Goal: Find specific page/section: Find specific page/section

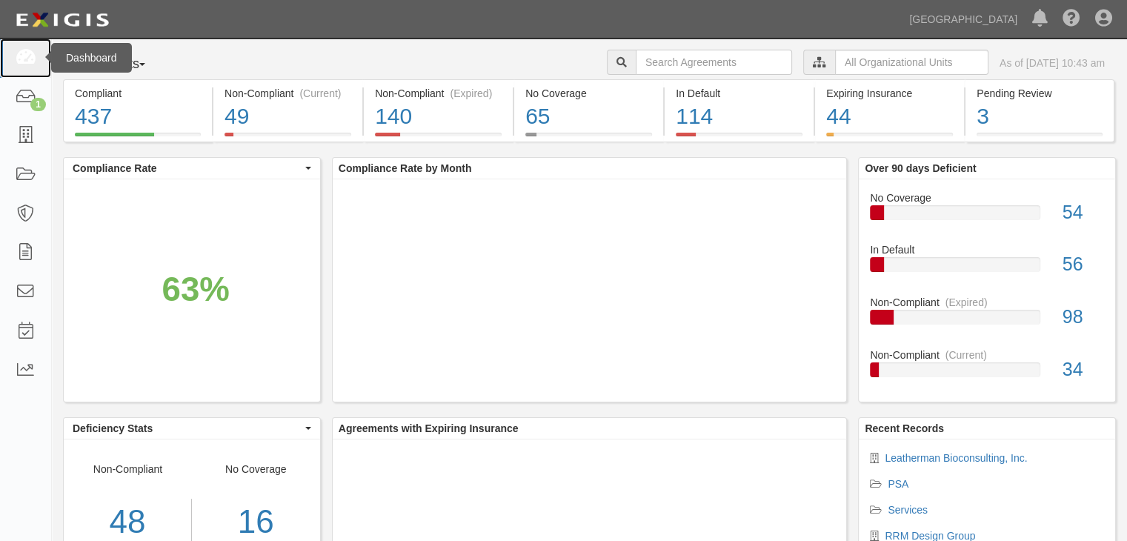
click at [21, 51] on icon at bounding box center [25, 58] width 21 height 17
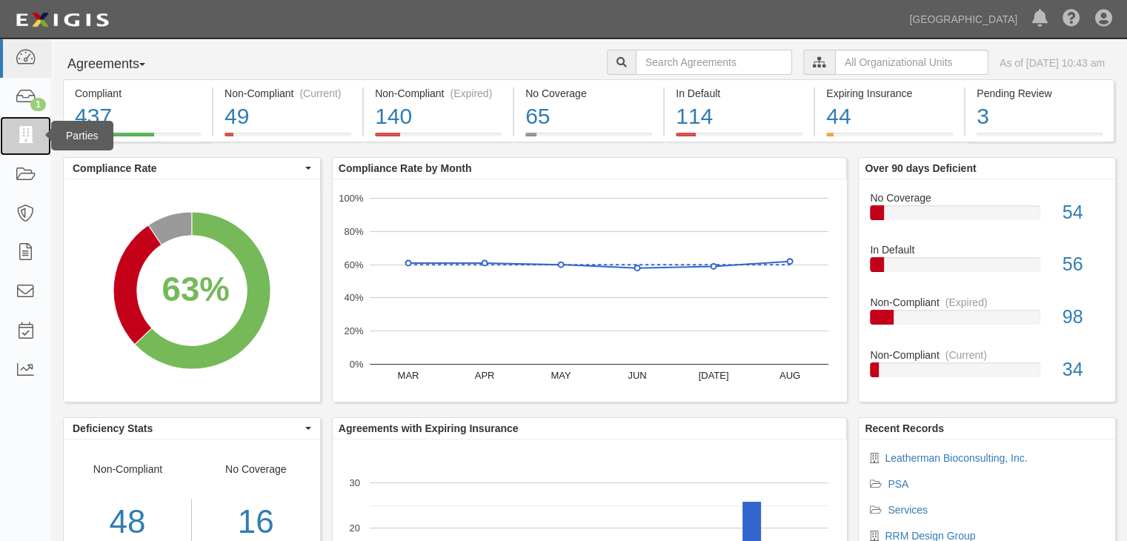
click at [26, 136] on icon at bounding box center [25, 135] width 21 height 17
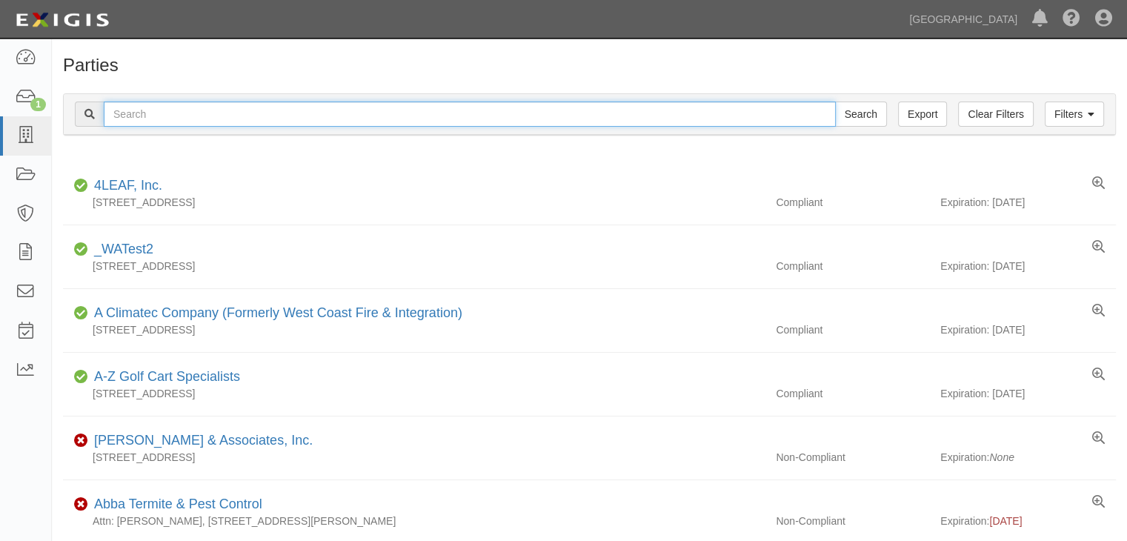
click at [158, 109] on input "text" at bounding box center [470, 113] width 732 height 25
type input "[PERSON_NAME]"
click at [835, 101] on input "Search" at bounding box center [861, 113] width 52 height 25
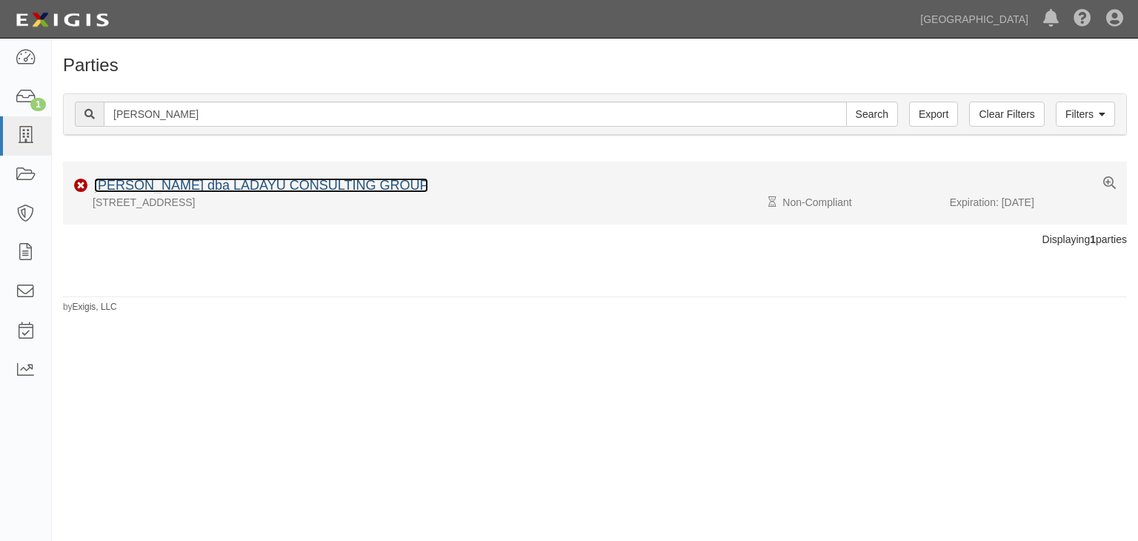
click at [205, 181] on link "Garcia, Daniel R. dba LADAYU CONSULTING GROUP" at bounding box center [261, 185] width 334 height 15
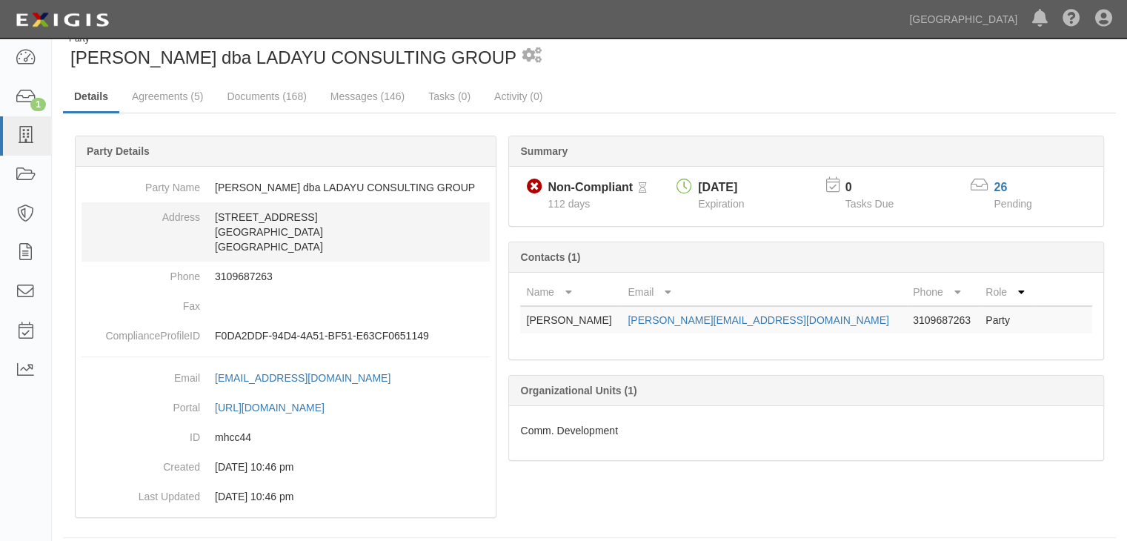
scroll to position [36, 0]
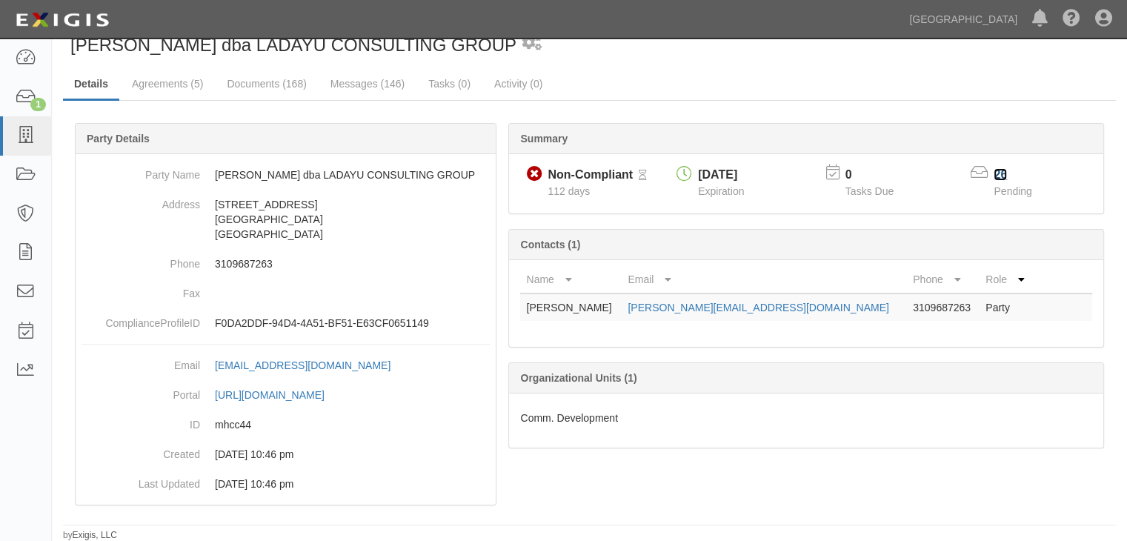
click at [997, 172] on link "26" at bounding box center [999, 174] width 13 height 13
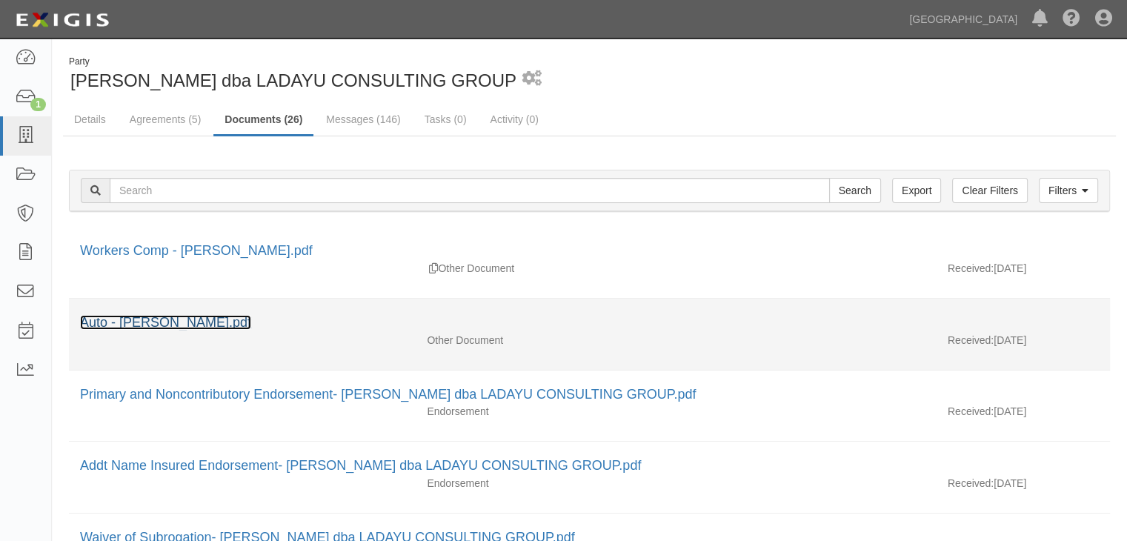
click at [216, 321] on link "Auto - Daniel Garcia_Ladayu.pdf" at bounding box center [165, 322] width 171 height 15
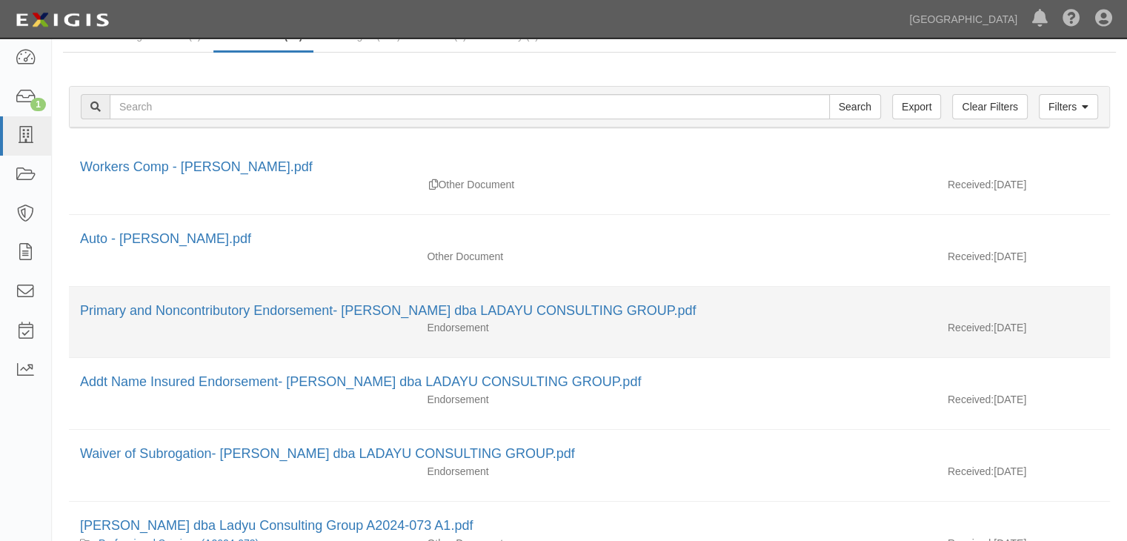
scroll to position [148, 0]
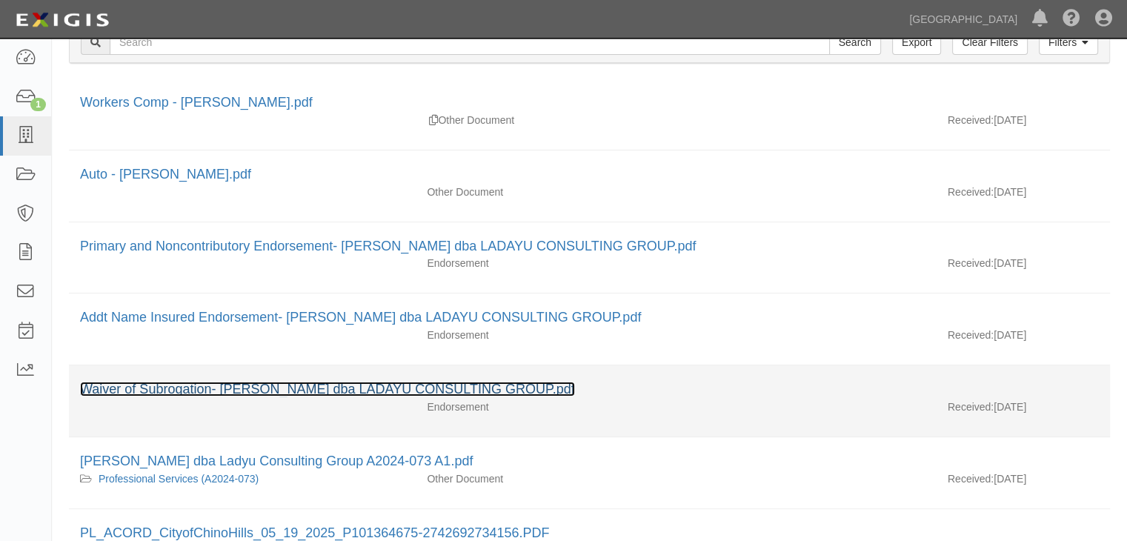
click at [165, 384] on link "Waiver of Subrogation- Garcia, Daniel dba LADAYU CONSULTING GROUP.pdf" at bounding box center [327, 388] width 495 height 15
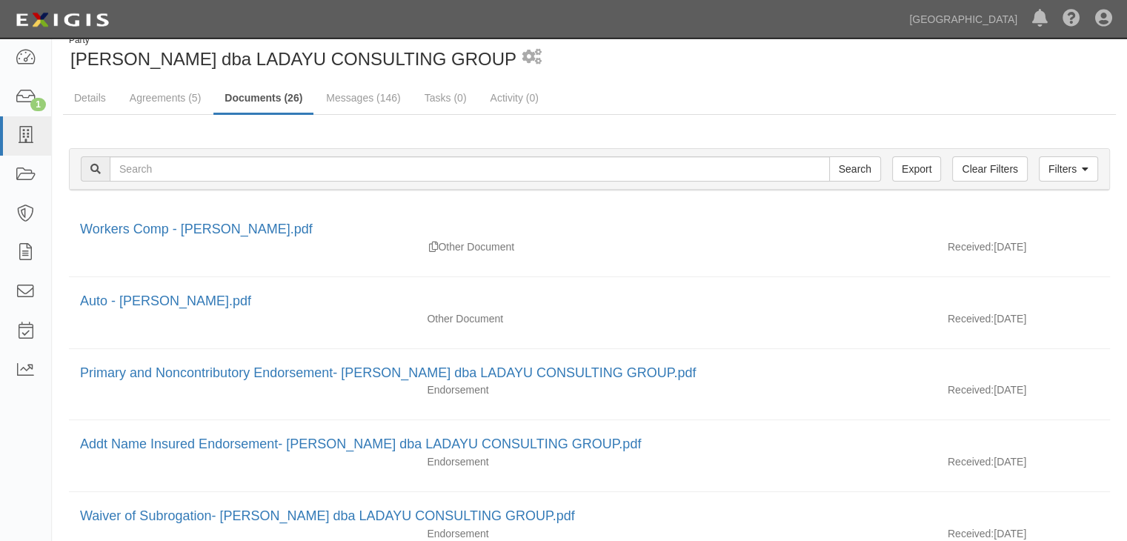
scroll to position [0, 0]
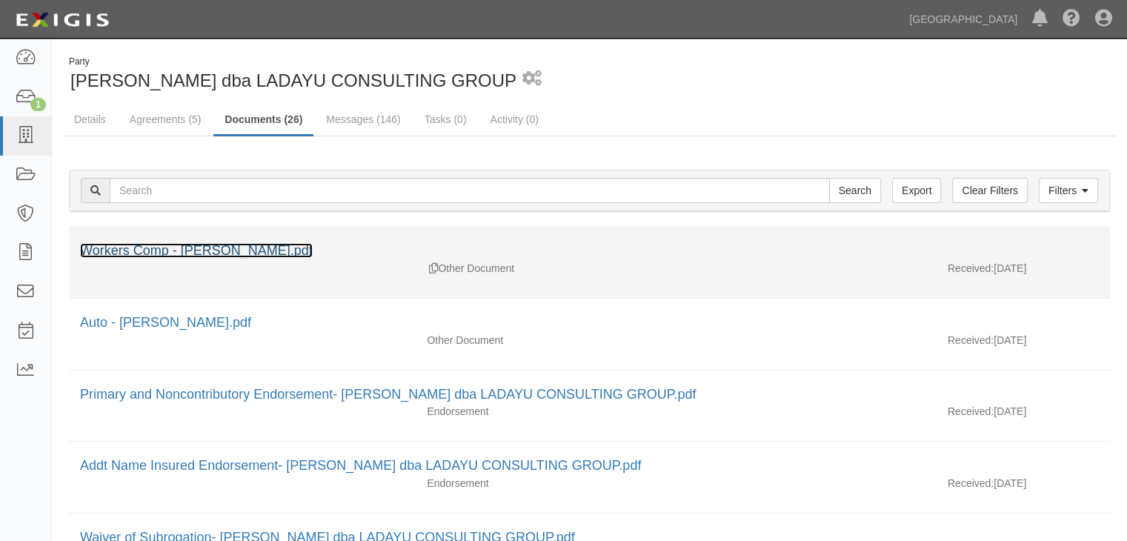
click at [138, 245] on link "Workers Comp - Daniel Garcia_Ladayu.pdf" at bounding box center [196, 250] width 233 height 15
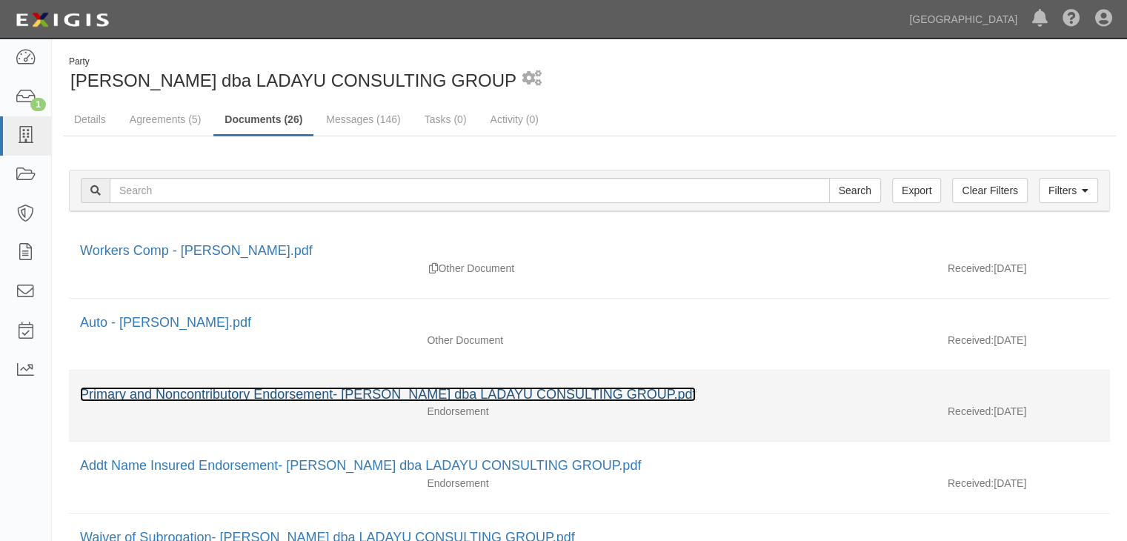
click at [112, 387] on link "Primary and Noncontributory Endorsement- Garcia, Daniel dba LADAYU CONSULTING G…" at bounding box center [388, 394] width 616 height 15
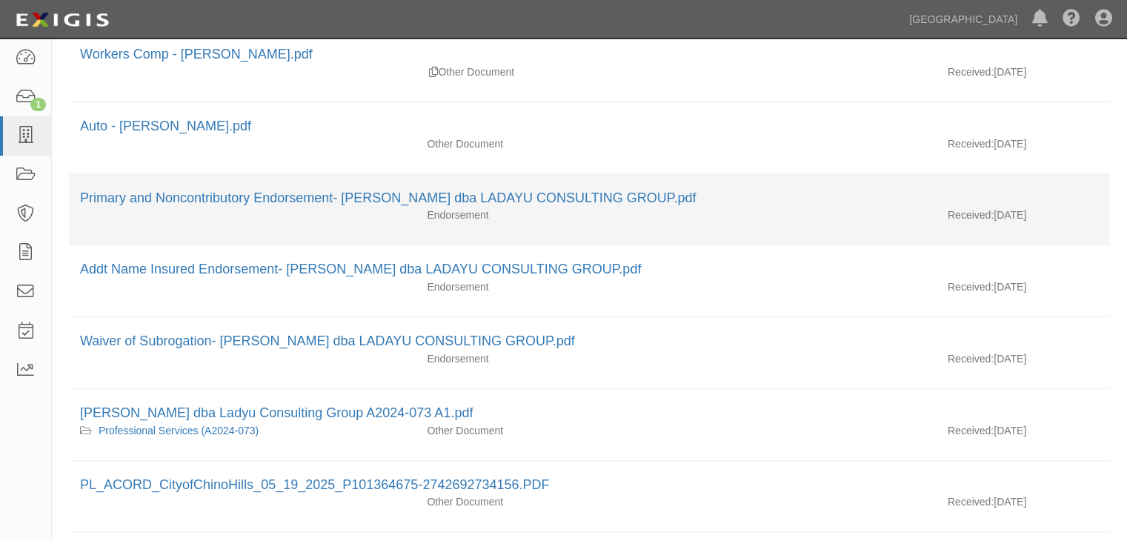
scroll to position [222, 0]
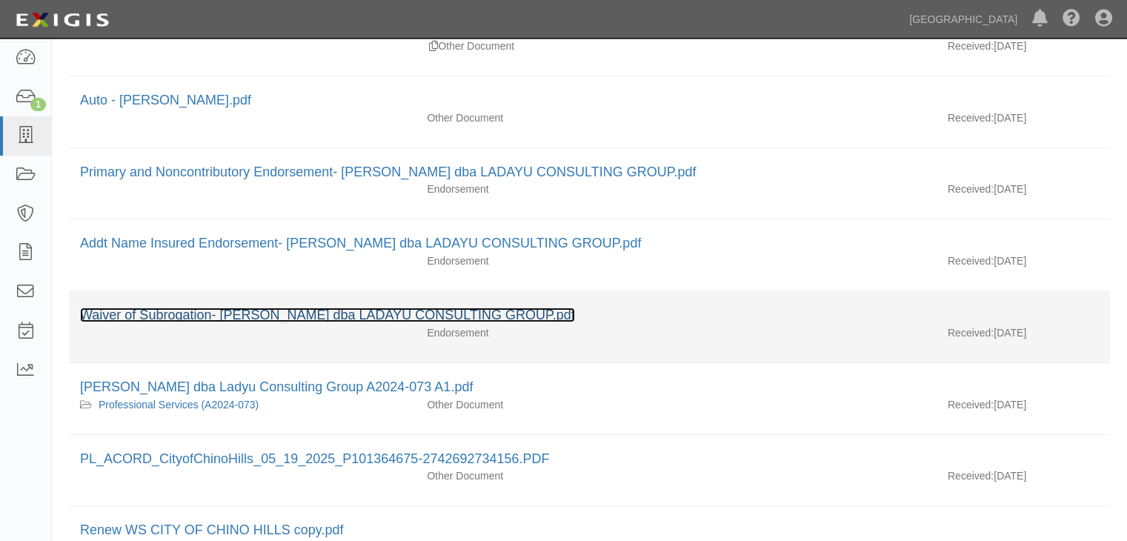
click at [126, 311] on link "Waiver of Subrogation- [PERSON_NAME] dba LADAYU CONSULTING GROUP.pdf" at bounding box center [327, 314] width 495 height 15
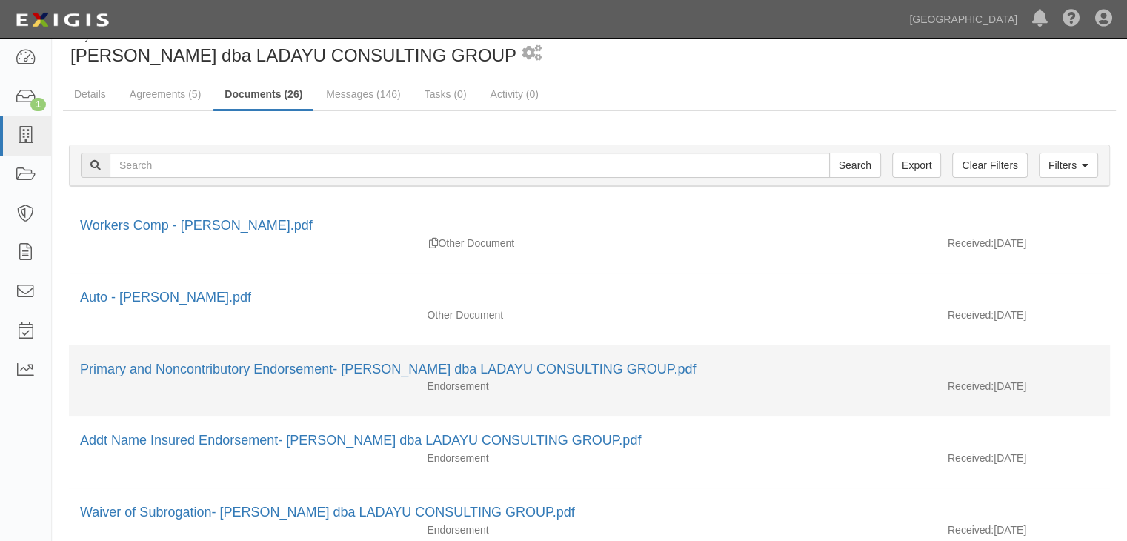
scroll to position [0, 0]
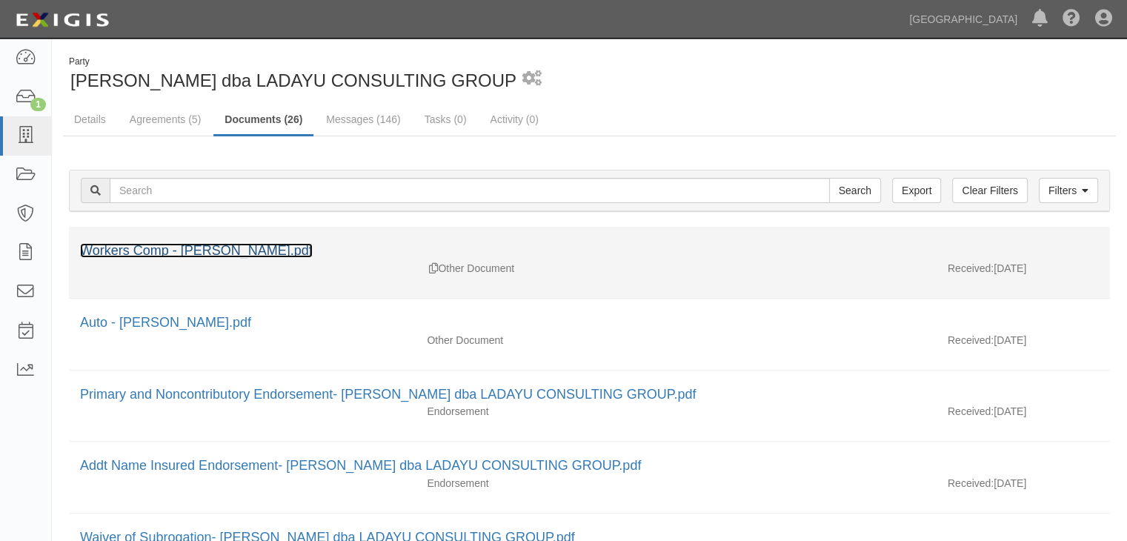
click at [127, 247] on link "Workers Comp - Daniel Garcia_Ladayu.pdf" at bounding box center [196, 250] width 233 height 15
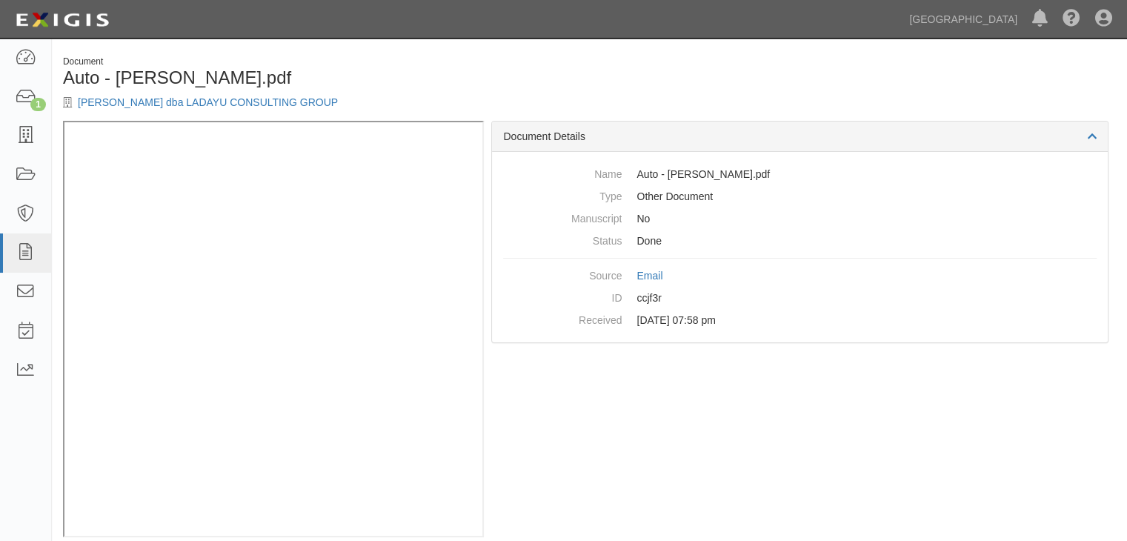
scroll to position [18, 0]
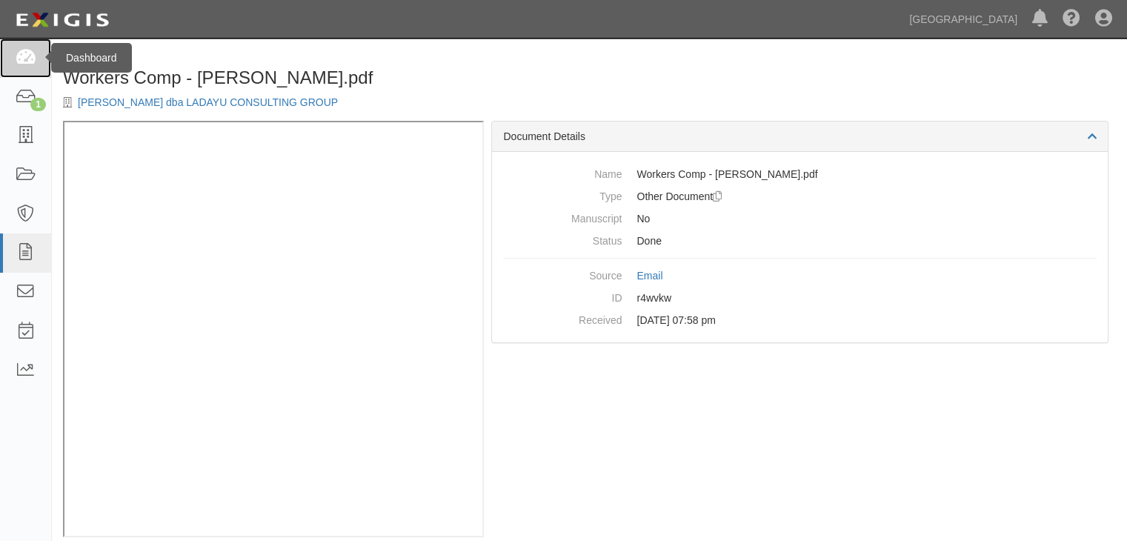
click at [22, 58] on icon at bounding box center [25, 58] width 21 height 17
click at [23, 56] on icon at bounding box center [25, 58] width 21 height 17
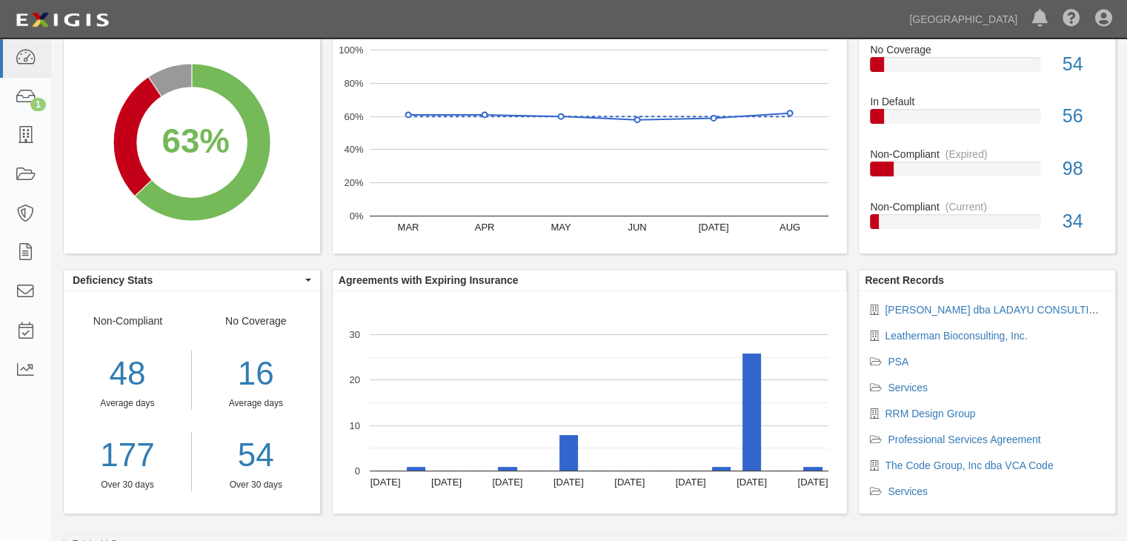
scroll to position [157, 0]
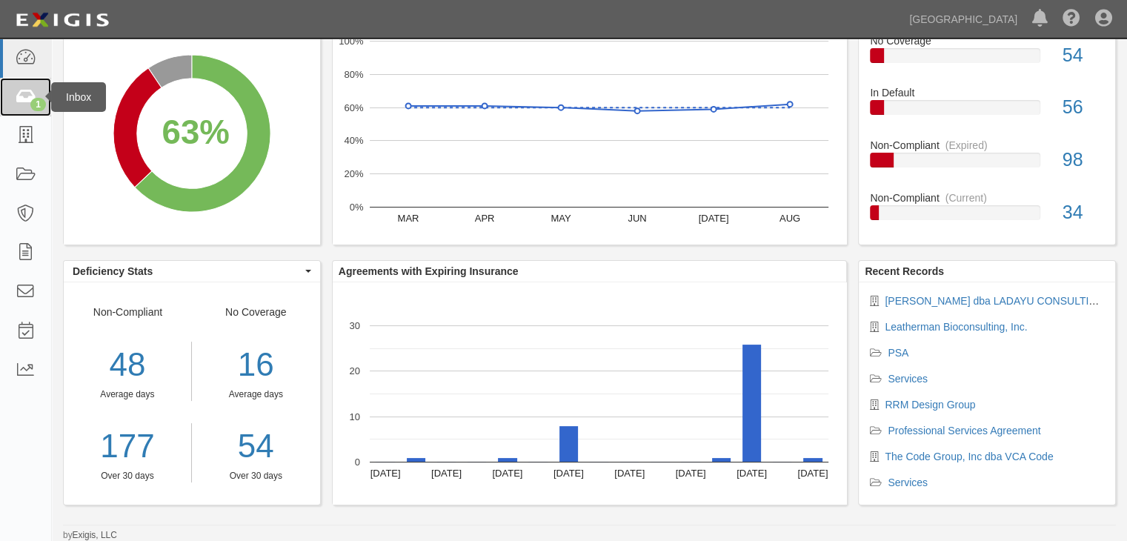
click at [24, 96] on icon at bounding box center [25, 97] width 21 height 17
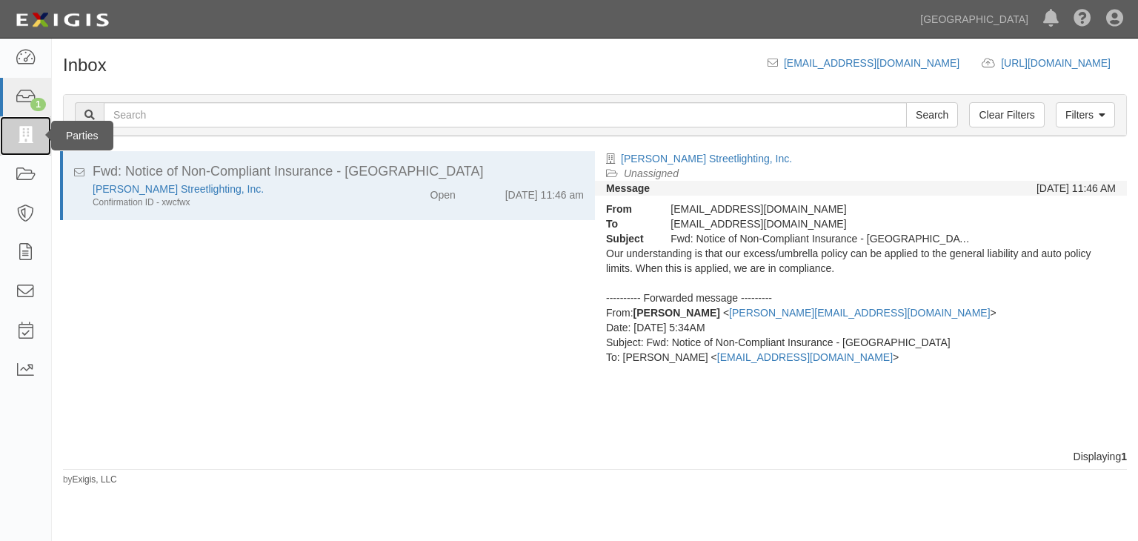
click at [21, 131] on icon at bounding box center [25, 135] width 21 height 17
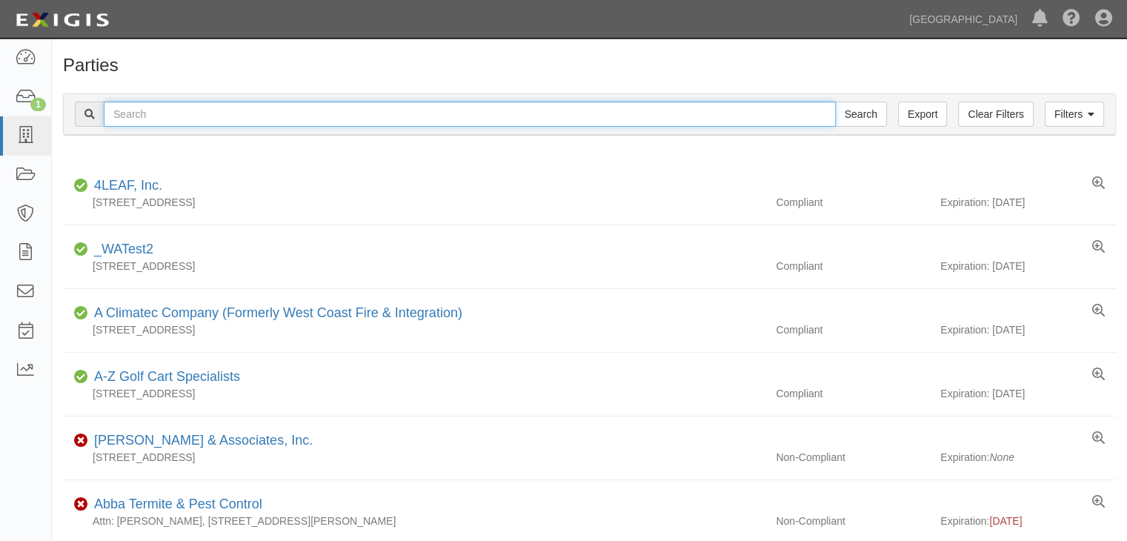
click at [131, 113] on input "text" at bounding box center [470, 113] width 732 height 25
type input "[PERSON_NAME]"
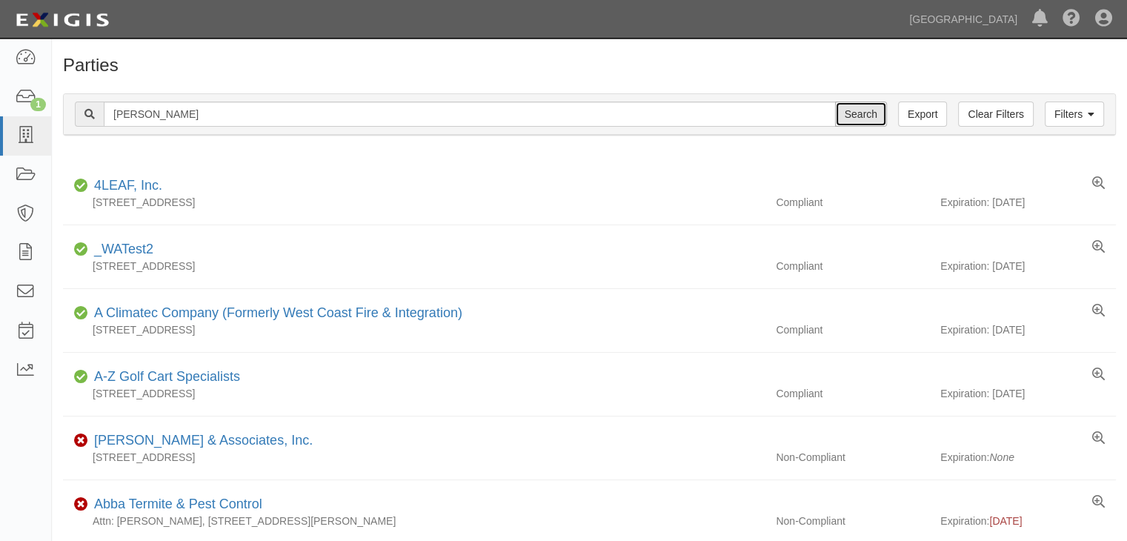
click at [859, 110] on input "Search" at bounding box center [861, 113] width 52 height 25
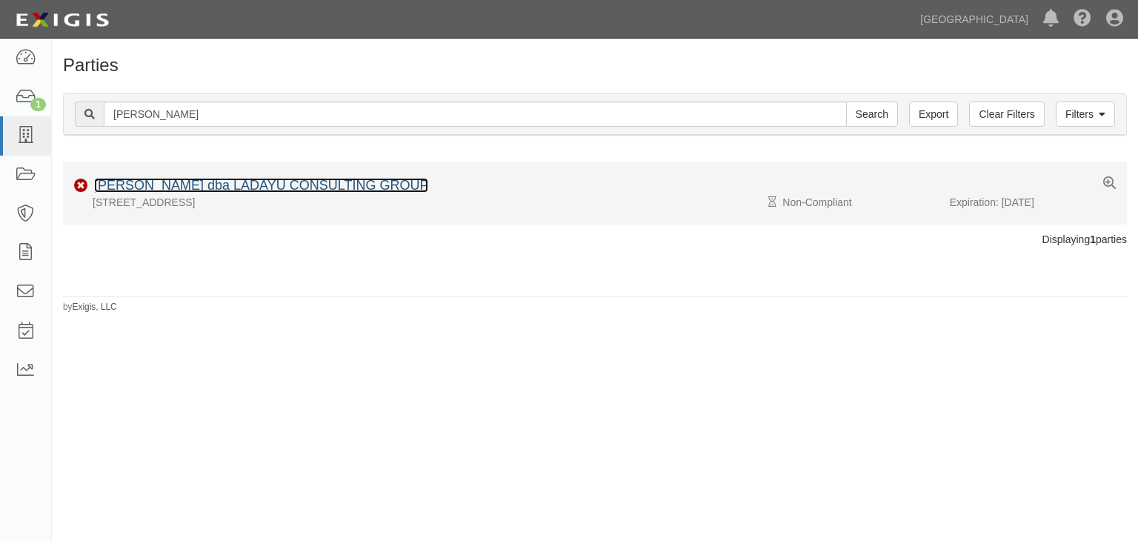
click at [363, 179] on link "[PERSON_NAME] dba LADAYU CONSULTING GROUP" at bounding box center [261, 185] width 334 height 15
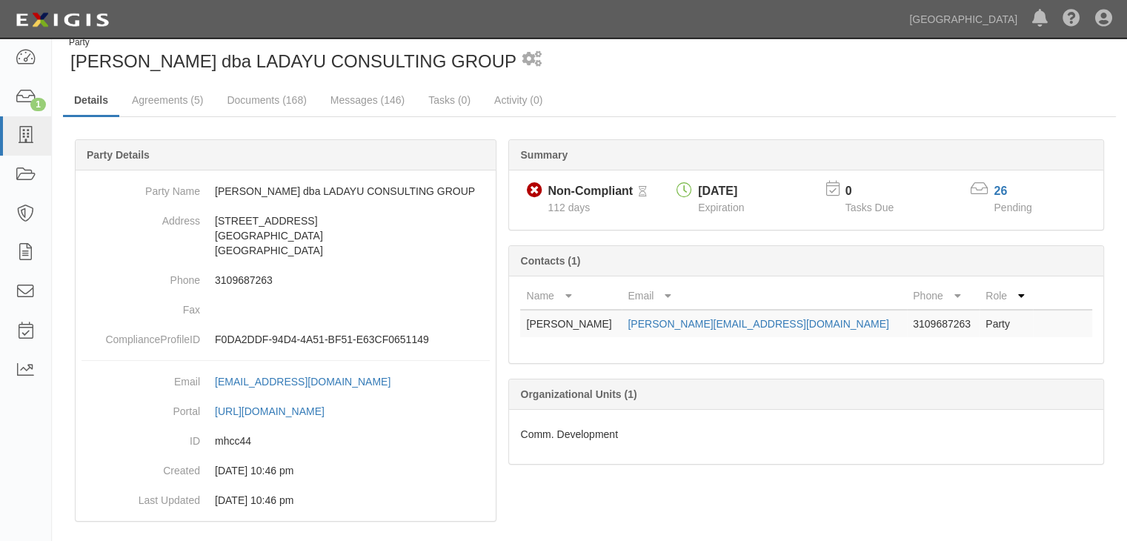
scroll to position [36, 0]
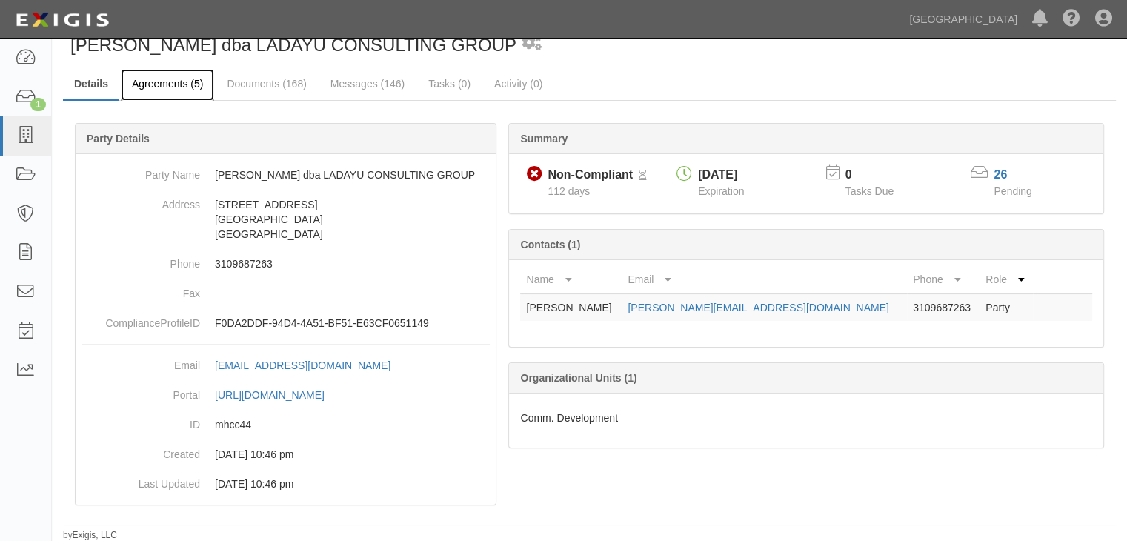
click at [177, 82] on link "Agreements (5)" at bounding box center [167, 85] width 93 height 32
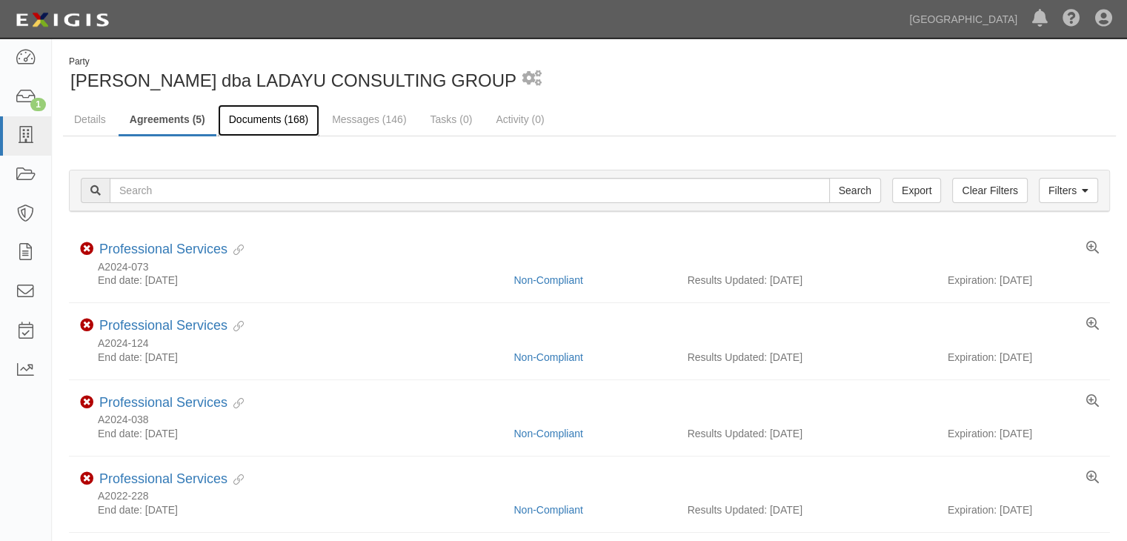
click at [267, 115] on link "Documents (168)" at bounding box center [268, 120] width 101 height 32
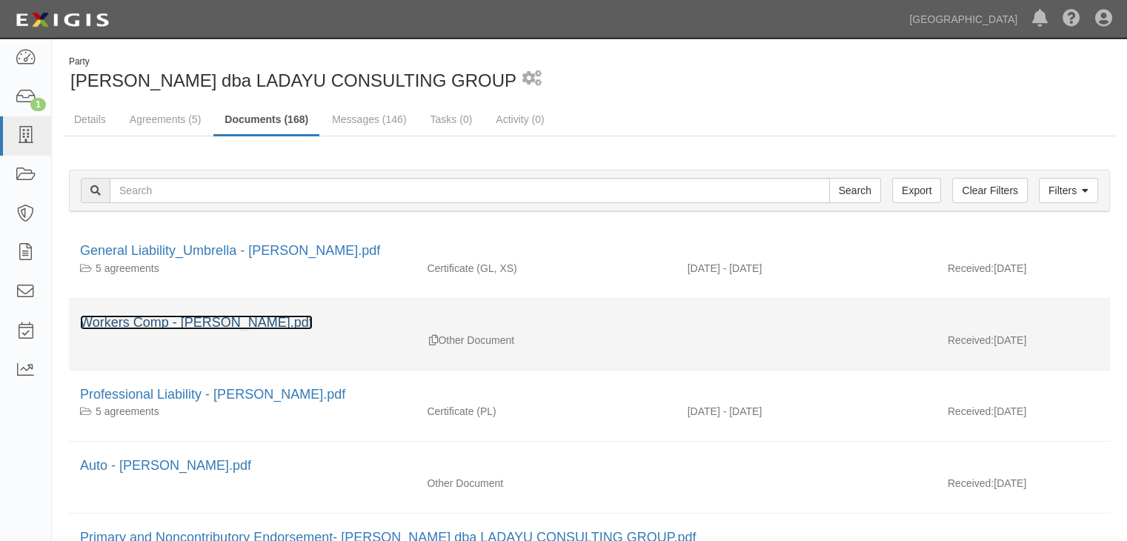
click at [310, 320] on link "Workers Comp - Daniel Garcia_Ladayu.pdf" at bounding box center [196, 322] width 233 height 15
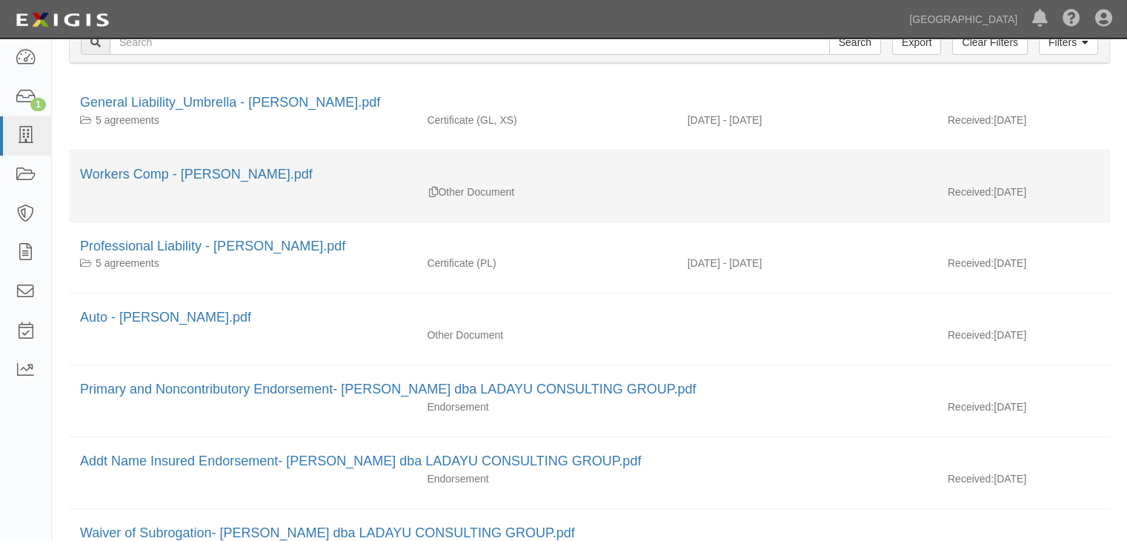
scroll to position [222, 0]
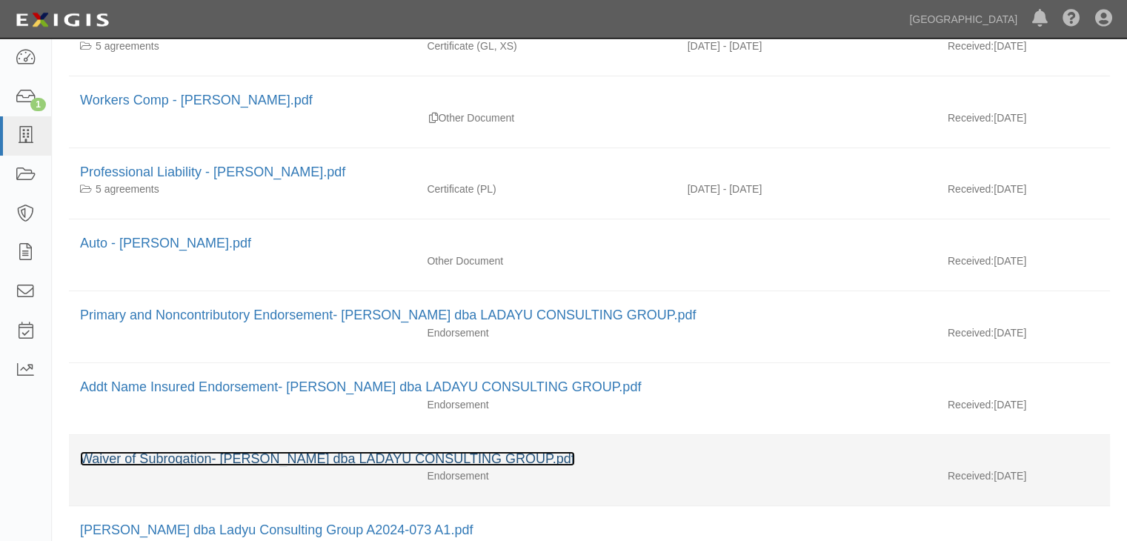
click at [344, 451] on link "Waiver of Subrogation- [PERSON_NAME] dba LADAYU CONSULTING GROUP.pdf" at bounding box center [327, 458] width 495 height 15
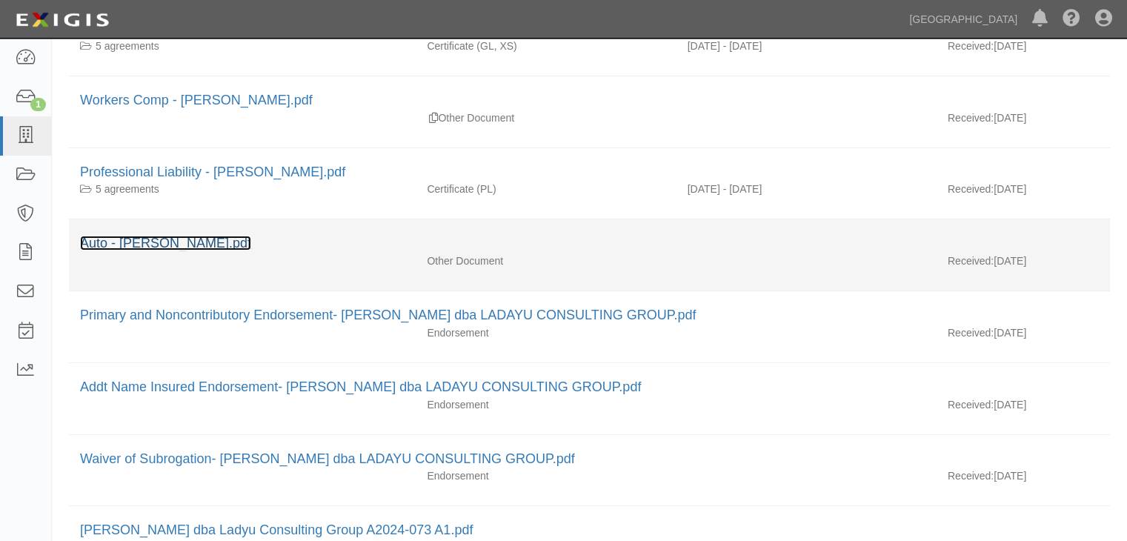
click at [176, 246] on link "Auto - Daniel Garcia_Ladayu.pdf" at bounding box center [165, 243] width 171 height 15
